Goal: Find specific page/section: Find specific page/section

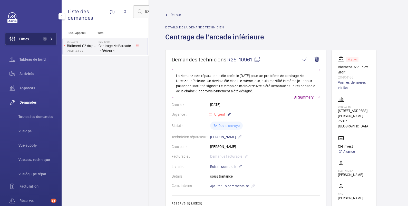
click at [28, 38] on span "Filtres" at bounding box center [24, 38] width 10 height 5
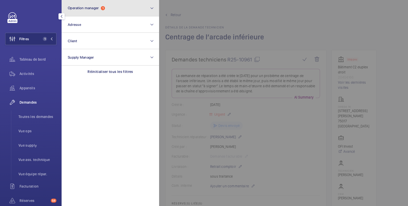
click at [87, 9] on span "Operation manager" at bounding box center [83, 8] width 31 height 4
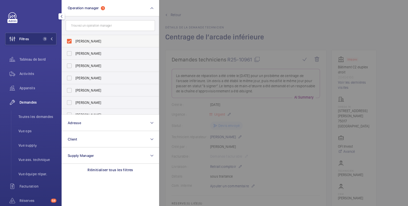
click at [72, 40] on label "[PERSON_NAME]" at bounding box center [106, 41] width 89 height 12
click at [72, 40] on input "[PERSON_NAME]" at bounding box center [69, 41] width 10 height 10
checkbox input "false"
click at [67, 69] on label "[PERSON_NAME]" at bounding box center [106, 66] width 89 height 12
click at [67, 69] on input "[PERSON_NAME]" at bounding box center [69, 66] width 10 height 10
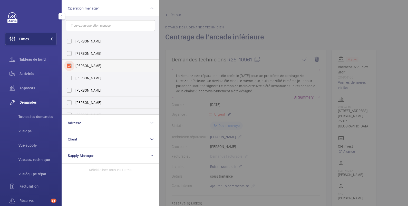
checkbox input "true"
click at [27, 90] on span "Appareils" at bounding box center [37, 88] width 37 height 5
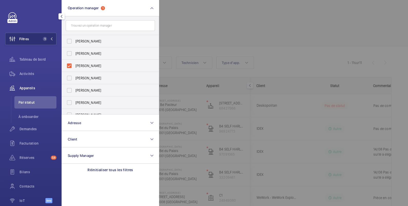
click at [209, 26] on div at bounding box center [363, 103] width 408 height 206
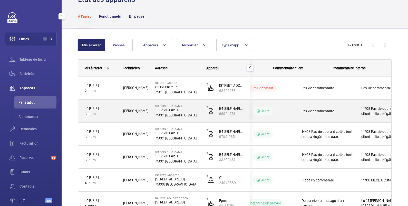
scroll to position [0, 100]
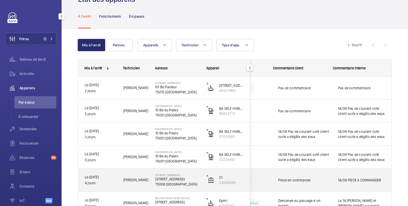
click at [354, 176] on div "14/08 PIECE A COMMANDER" at bounding box center [361, 181] width 47 height 12
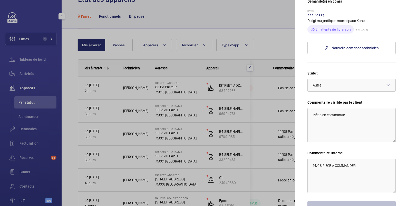
scroll to position [194, 0]
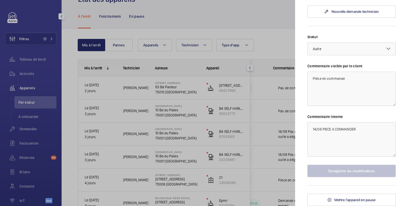
click at [256, 13] on div at bounding box center [204, 103] width 408 height 206
